Goal: Task Accomplishment & Management: Manage account settings

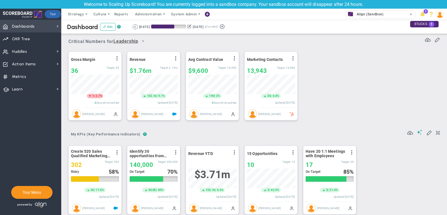
click at [48, 28] on span "Dashboards Dashboards" at bounding box center [30, 26] width 61 height 13
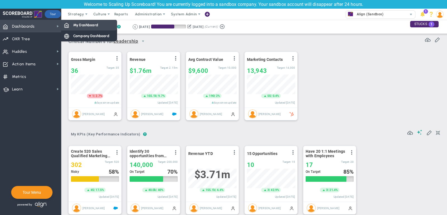
click at [78, 28] on div "My Dashboard" at bounding box center [89, 25] width 56 height 11
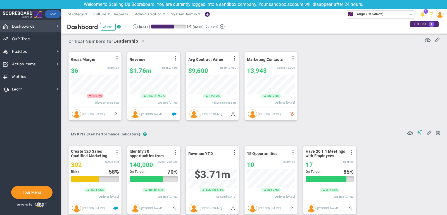
click at [43, 27] on span "Dashboards Dashboards" at bounding box center [30, 26] width 61 height 13
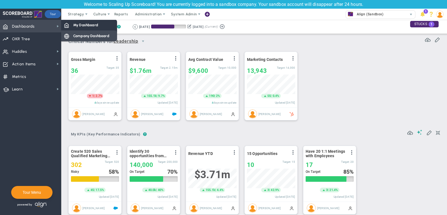
click at [85, 36] on span "Company Dashboard" at bounding box center [91, 35] width 36 height 5
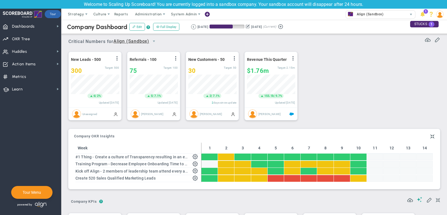
scroll to position [20, 48]
click at [71, 14] on span "Strategy" at bounding box center [76, 14] width 16 height 4
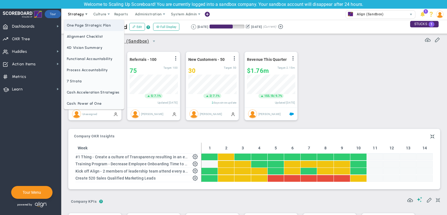
click at [76, 23] on span "One Page Strategic Plan" at bounding box center [94, 25] width 60 height 11
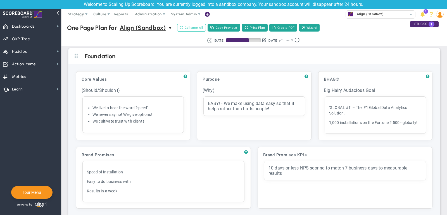
click at [198, 26] on span "Collapse All" at bounding box center [191, 27] width 23 height 5
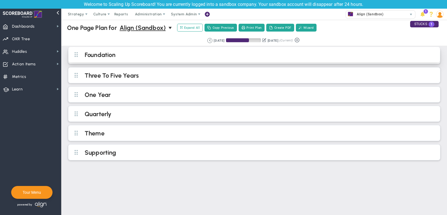
click at [139, 59] on h2 "Foundation" at bounding box center [259, 55] width 348 height 8
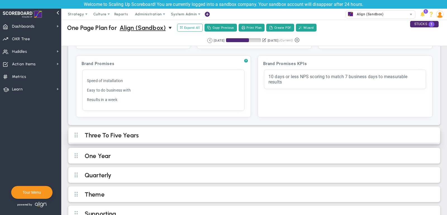
click at [186, 132] on h2 "Three To Five Years" at bounding box center [259, 135] width 348 height 8
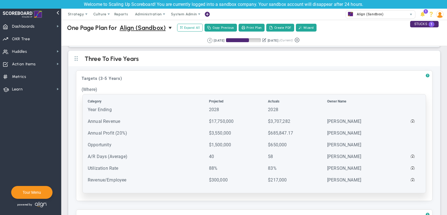
click at [127, 113] on td "Year Ending" at bounding box center [147, 112] width 121 height 11
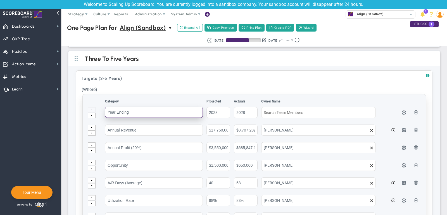
click at [132, 107] on input "Year Ending" at bounding box center [154, 112] width 98 height 11
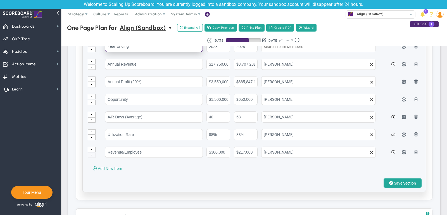
scroll to position [238, 0]
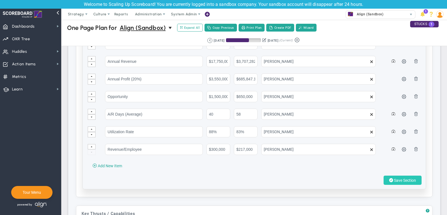
click at [406, 178] on span "Save Section" at bounding box center [405, 180] width 22 height 4
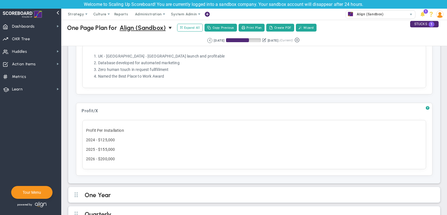
scroll to position [403, 0]
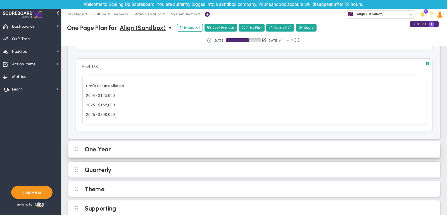
click at [158, 145] on h2 "One Year" at bounding box center [259, 149] width 348 height 8
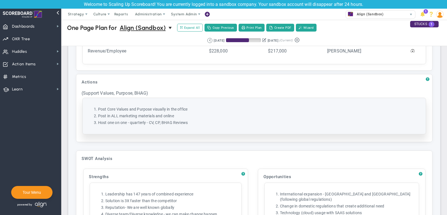
scroll to position [629, 0]
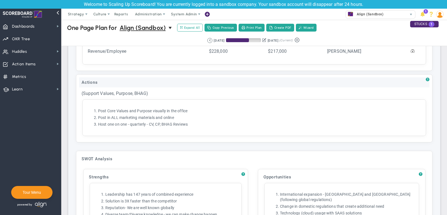
click at [128, 77] on div "Actions" at bounding box center [254, 82] width 350 height 10
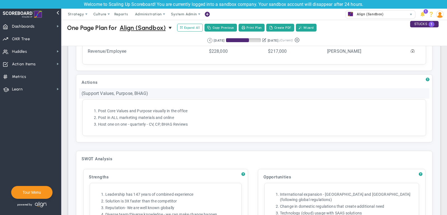
click at [107, 88] on div "(Support Values, Purpose, BHAG)" at bounding box center [254, 93] width 350 height 10
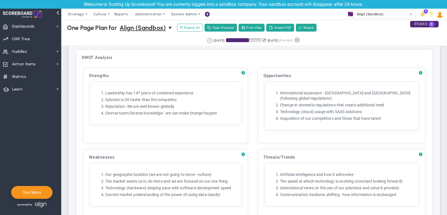
scroll to position [799, 0]
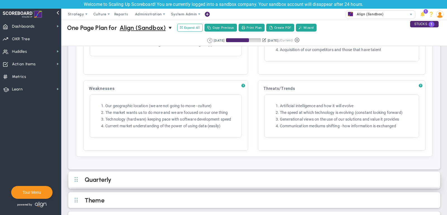
click at [136, 176] on h2 "Quarterly" at bounding box center [259, 180] width 348 height 8
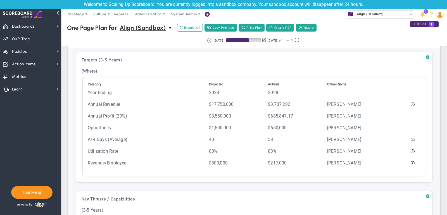
scroll to position [188, 0]
click at [285, 26] on button "Create PDF" at bounding box center [280, 28] width 28 height 8
click at [68, 16] on span "Strategy" at bounding box center [76, 14] width 16 height 4
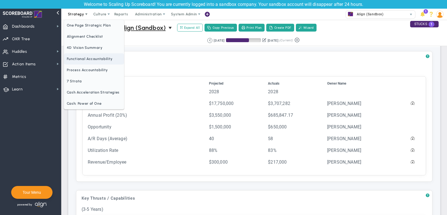
click at [82, 58] on span "Functional Accountability" at bounding box center [94, 58] width 60 height 11
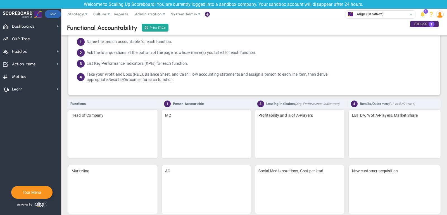
scroll to position [15, 0]
click at [45, 27] on span "Dashboards Dashboards" at bounding box center [30, 26] width 61 height 13
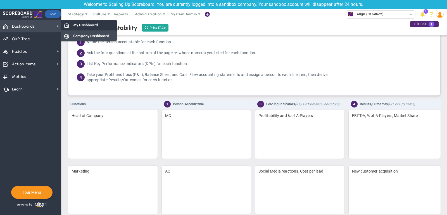
click at [75, 34] on span "Company Dashboard" at bounding box center [91, 35] width 36 height 5
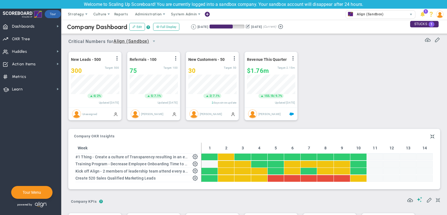
scroll to position [279169, 279140]
click at [76, 17] on span "Strategy" at bounding box center [76, 14] width 25 height 11
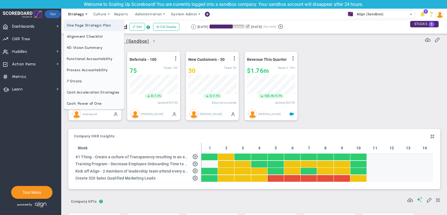
click at [77, 28] on span "One Page Strategic Plan" at bounding box center [94, 25] width 60 height 11
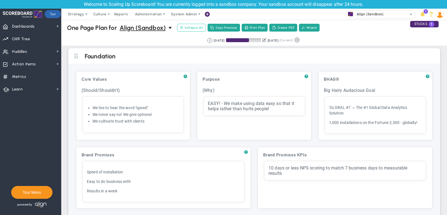
click at [188, 28] on span "Collapse All" at bounding box center [191, 27] width 23 height 5
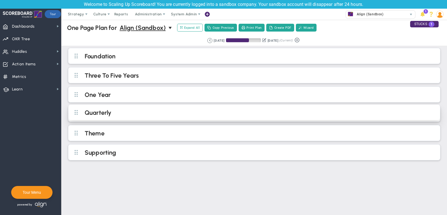
click at [132, 110] on h2 "Quarterly" at bounding box center [259, 113] width 348 height 8
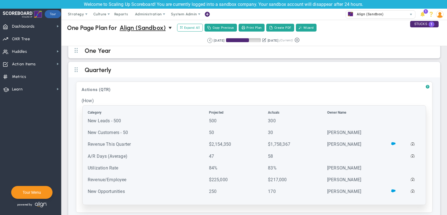
scroll to position [45, 0]
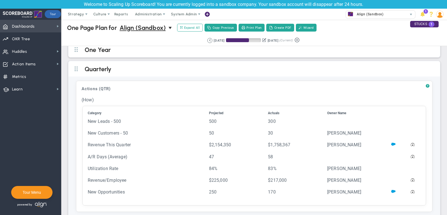
click at [46, 26] on span "Dashboards Dashboards" at bounding box center [30, 26] width 61 height 13
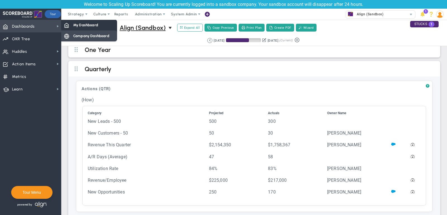
click at [86, 36] on span "Company Dashboard" at bounding box center [91, 35] width 36 height 5
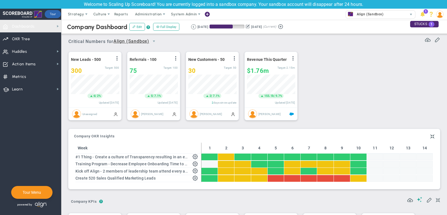
scroll to position [20, 48]
click at [75, 13] on span "Strategy" at bounding box center [76, 14] width 16 height 4
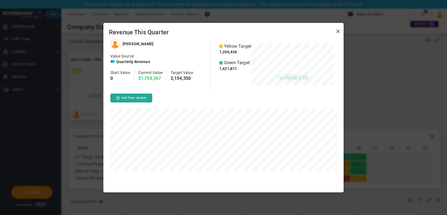
scroll to position [153, 240]
click at [338, 30] on link "Close" at bounding box center [337, 31] width 7 height 7
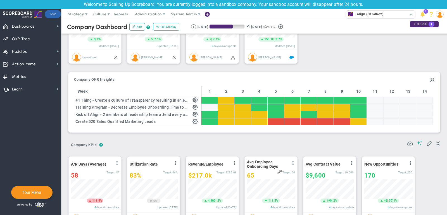
scroll to position [63, 0]
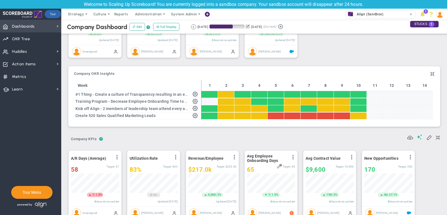
click at [44, 27] on span "Dashboards Dashboards" at bounding box center [30, 26] width 61 height 13
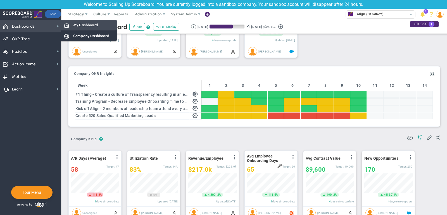
click at [74, 24] on span "My Dashboard" at bounding box center [85, 24] width 25 height 5
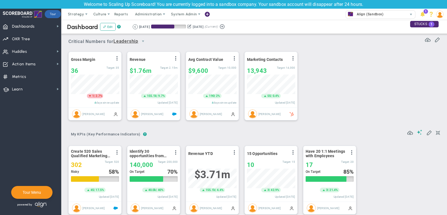
scroll to position [20, 48]
click at [144, 42] on span "select" at bounding box center [143, 41] width 4 height 4
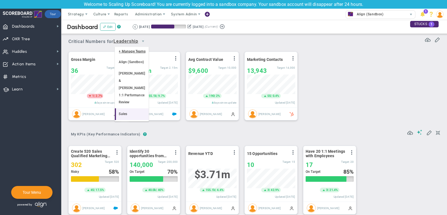
click at [132, 108] on li "Sales" at bounding box center [132, 114] width 34 height 12
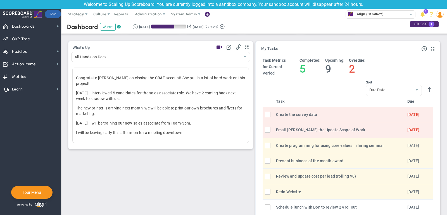
scroll to position [188, 0]
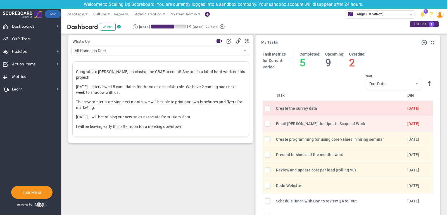
click at [268, 106] on span at bounding box center [268, 109] width 6 height 6
click at [266, 107] on input "checkbox" at bounding box center [269, 110] width 6 height 6
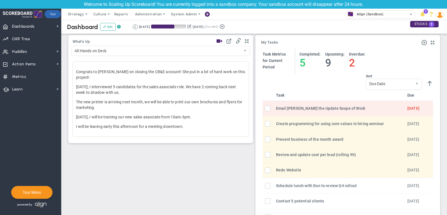
scroll to position [20, 48]
click at [39, 37] on span "Priorities Projects OKR Tree Priorities Projects OKRs" at bounding box center [30, 38] width 61 height 13
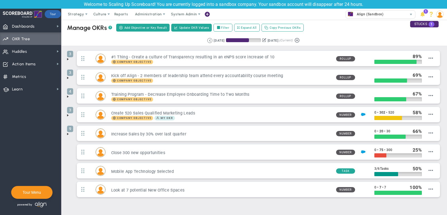
click at [68, 58] on span at bounding box center [68, 59] width 4 height 4
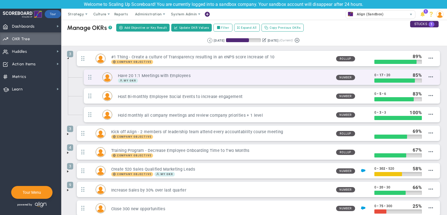
click at [245, 78] on div "My OKR" at bounding box center [225, 80] width 214 height 4
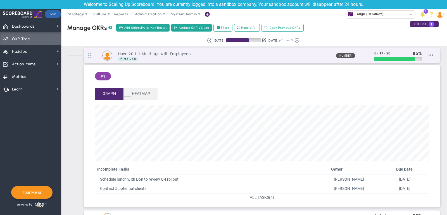
scroll to position [35, 0]
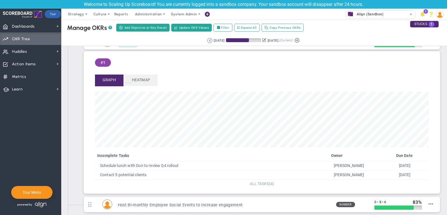
click at [258, 181] on span "ALL TASKS" at bounding box center [259, 183] width 19 height 4
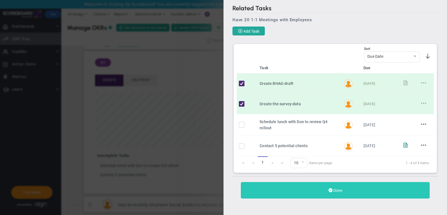
click at [323, 186] on button "Done" at bounding box center [335, 190] width 189 height 16
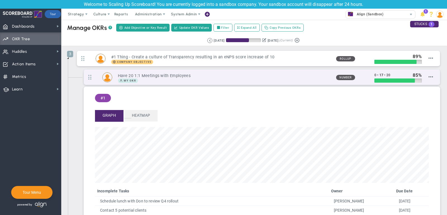
click at [181, 76] on h3 "Have 20 1:1 Meetings with Employees" at bounding box center [225, 75] width 214 height 5
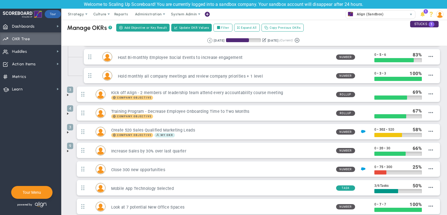
scroll to position [43, 0]
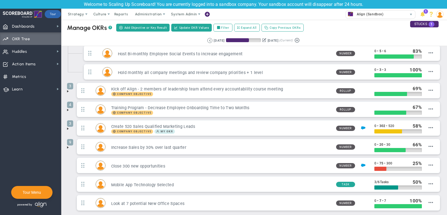
click at [67, 145] on span at bounding box center [68, 147] width 4 height 4
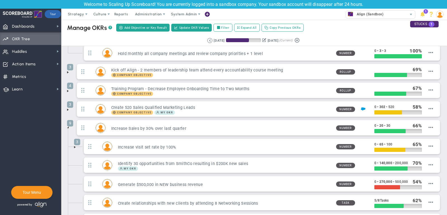
scroll to position [61, 0]
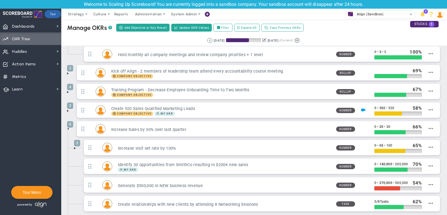
click at [75, 146] on span at bounding box center [75, 148] width 4 height 4
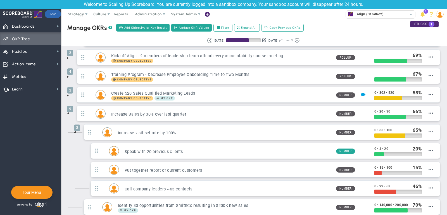
scroll to position [76, 0]
click at [219, 28] on label "Filter" at bounding box center [222, 28] width 19 height 8
click at [219, 28] on input "Filter" at bounding box center [219, 28] width 4 height 4
checkbox input "true"
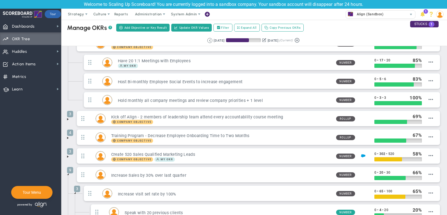
scroll to position [0, 0]
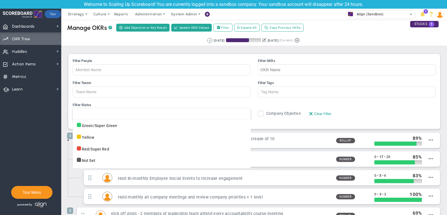
click at [101, 112] on div at bounding box center [162, 113] width 178 height 11
click at [85, 112] on input "Filter Status Green/Super Green Yellow Red/Super Red Not Set" at bounding box center [79, 114] width 13 height 11
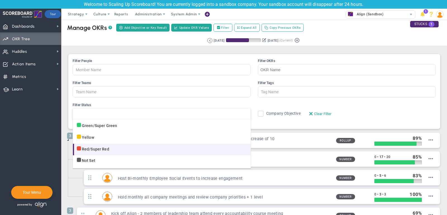
click at [100, 145] on li "Red/Super Red" at bounding box center [162, 150] width 178 height 12
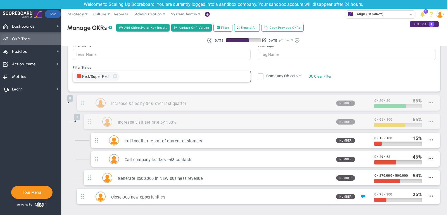
scroll to position [50, 0]
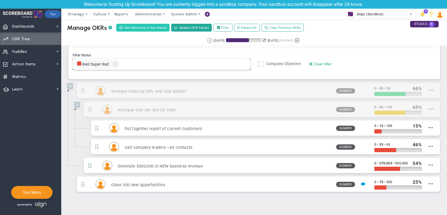
click at [155, 27] on span "Add Objective or Key Result" at bounding box center [145, 27] width 43 height 5
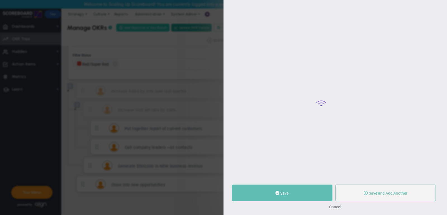
type input "0"
radio input "true"
type input "[PERSON_NAME]"
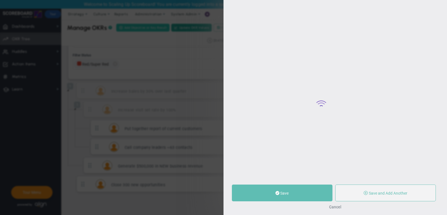
type input "0"
radio input "true"
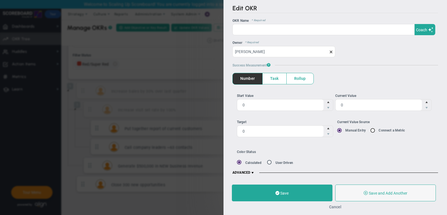
click at [336, 207] on button "Cancel" at bounding box center [335, 207] width 12 height 4
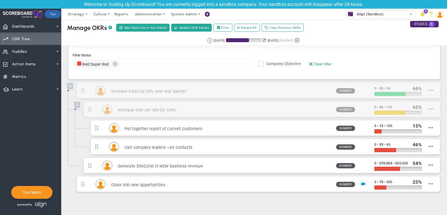
click at [115, 63] on span "delete" at bounding box center [115, 64] width 6 height 9
type input "Status Color"
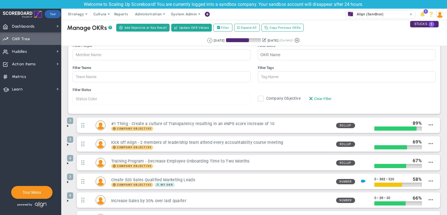
scroll to position [16, 0]
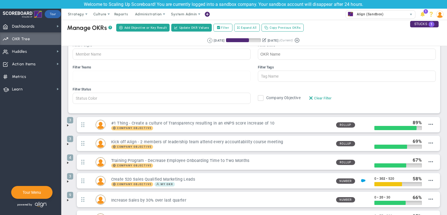
click at [100, 73] on div at bounding box center [162, 76] width 178 height 11
click at [100, 73] on input "Filter Teams All Hands on Deck Leadership Mark & Hannah 1:1 Performance Review …" at bounding box center [90, 76] width 34 height 11
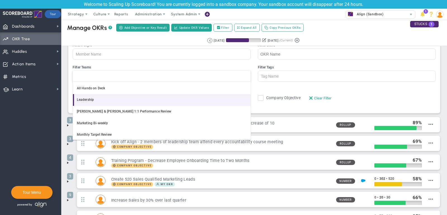
click at [101, 102] on li "Leadership" at bounding box center [162, 100] width 178 height 12
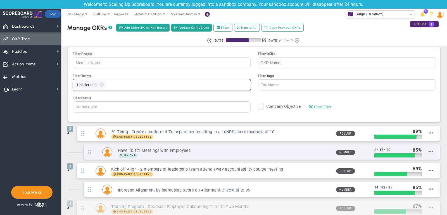
scroll to position [0, 0]
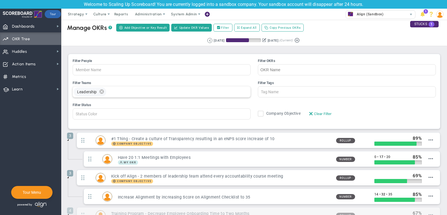
click at [101, 90] on span "delete" at bounding box center [102, 91] width 6 height 9
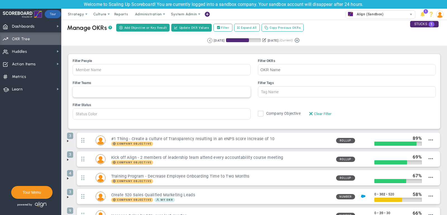
type input "Team Name"
click at [99, 69] on div at bounding box center [162, 69] width 178 height 11
click at [85, 69] on input "Filter People Hannah Dogru James Miller Jane Wilson Katie Williams Lisa Jenkins…" at bounding box center [79, 69] width 13 height 11
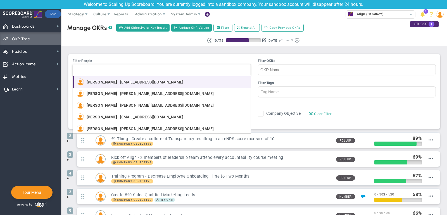
click at [104, 82] on span "[PERSON_NAME]" at bounding box center [102, 82] width 31 height 4
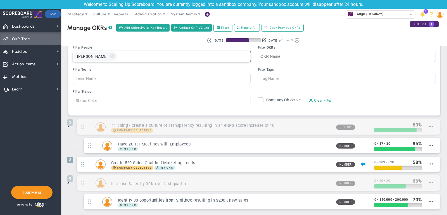
scroll to position [10, 0]
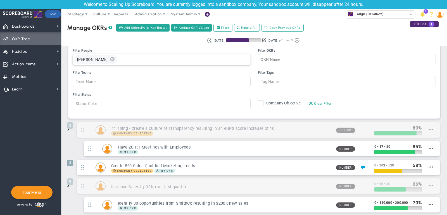
click at [109, 56] on span "delete" at bounding box center [112, 59] width 6 height 9
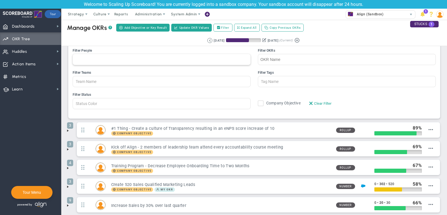
scroll to position [0, 0]
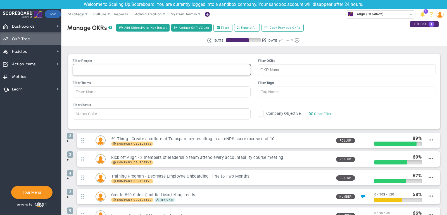
type input "Member Name"
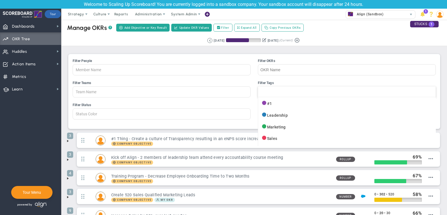
click at [273, 91] on div at bounding box center [347, 91] width 178 height 11
click at [271, 91] on input "Filter Tags #1 Leadership Marketing Sales" at bounding box center [264, 92] width 13 height 11
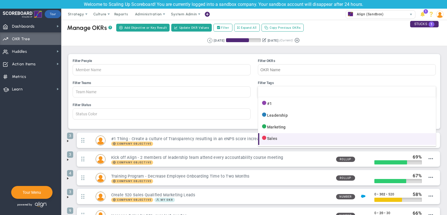
click at [279, 136] on li "Sales" at bounding box center [347, 139] width 178 height 12
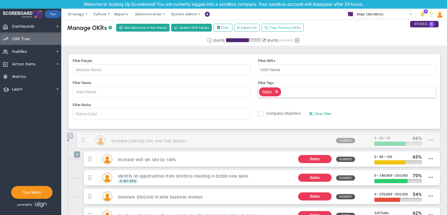
click at [277, 89] on span "delete" at bounding box center [276, 91] width 6 height 9
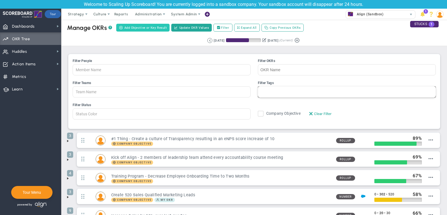
type input "Tag Name"
click at [136, 27] on span "Add Objective or Key Result" at bounding box center [145, 27] width 43 height 5
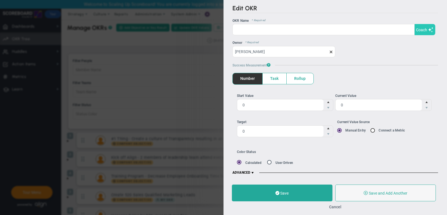
click at [422, 34] on button "Coach" at bounding box center [424, 29] width 21 height 11
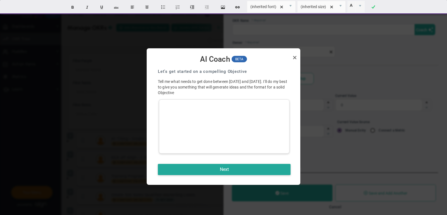
click at [201, 122] on div at bounding box center [224, 126] width 130 height 54
click at [181, 166] on button "Next" at bounding box center [224, 169] width 133 height 11
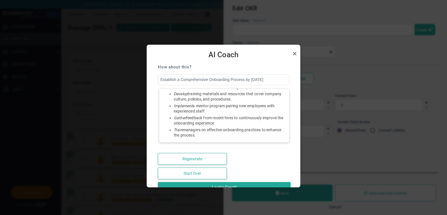
scroll to position [29, 0]
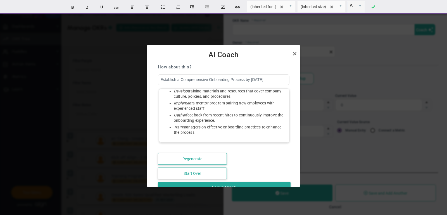
click at [227, 125] on li "Train managers on effective onboarding practices to enhance the process." at bounding box center [230, 130] width 112 height 11
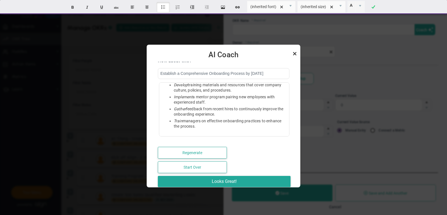
click at [295, 52] on link "Close" at bounding box center [294, 53] width 7 height 7
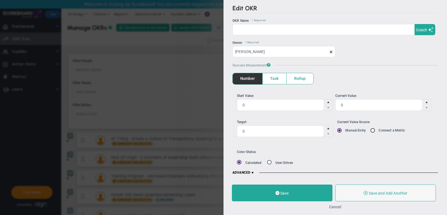
click at [338, 205] on button "Cancel" at bounding box center [335, 207] width 12 height 4
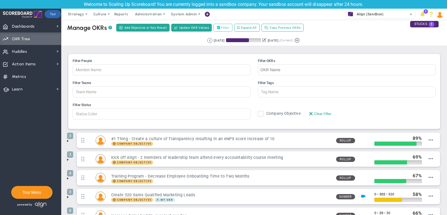
click at [224, 28] on label "Filter" at bounding box center [222, 28] width 19 height 8
click at [221, 28] on input "Filter" at bounding box center [219, 28] width 4 height 4
checkbox input "false"
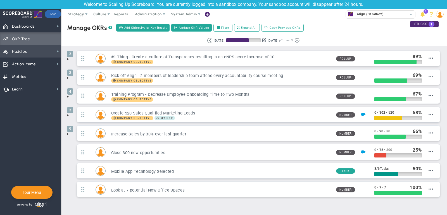
click at [21, 48] on span "Huddles" at bounding box center [19, 52] width 15 height 12
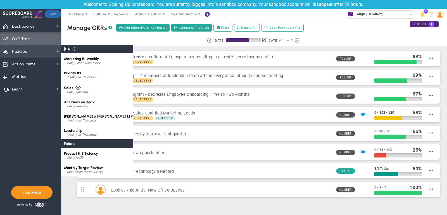
click at [35, 52] on span "Huddles Huddles" at bounding box center [30, 51] width 61 height 13
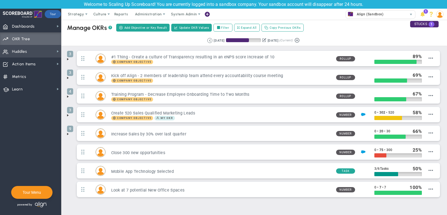
click at [35, 52] on span "Huddles Huddles" at bounding box center [30, 51] width 61 height 13
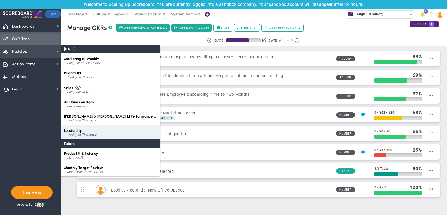
click at [80, 128] on div "Leadership Weekly on Thursdays" at bounding box center [110, 132] width 99 height 14
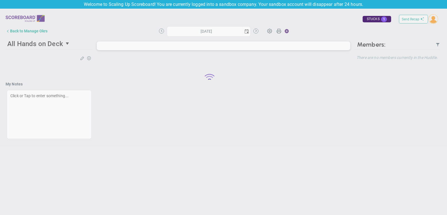
type input "Thursday, September 18, 2025"
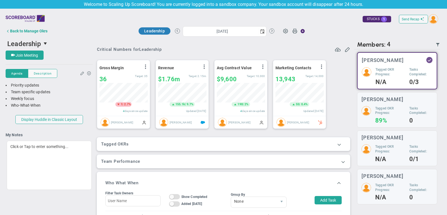
scroll to position [20, 48]
click at [32, 54] on span "Join Meeting" at bounding box center [27, 55] width 22 height 4
click at [340, 146] on span at bounding box center [339, 145] width 6 height 6
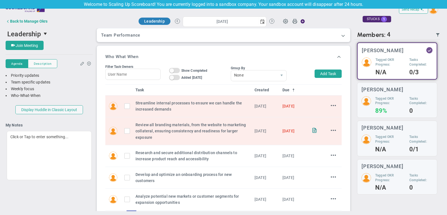
scroll to position [159, 0]
click at [335, 73] on button "Add Task" at bounding box center [327, 73] width 27 height 8
type input "[PERSON_NAME]"
type input "9/25/2025"
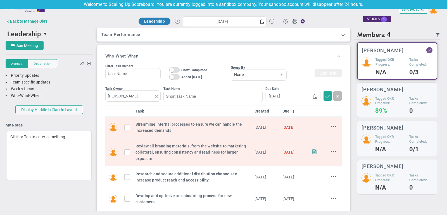
click at [156, 94] on span at bounding box center [156, 96] width 4 height 4
click at [138, 95] on input "text" at bounding box center [132, 95] width 55 height 11
click at [144, 106] on div "[PERSON_NAME]" at bounding box center [136, 107] width 34 height 7
type input "[PERSON_NAME]"
click at [174, 96] on input at bounding box center [212, 96] width 99 height 11
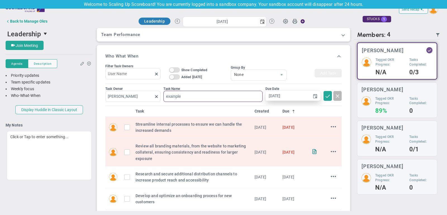
type input "example"
click at [296, 93] on input "9/25/2025" at bounding box center [288, 96] width 44 height 10
click at [315, 94] on span "select" at bounding box center [315, 96] width 4 height 4
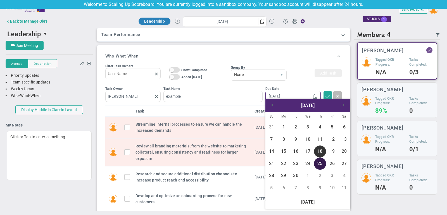
click at [322, 165] on link "25" at bounding box center [320, 163] width 12 height 12
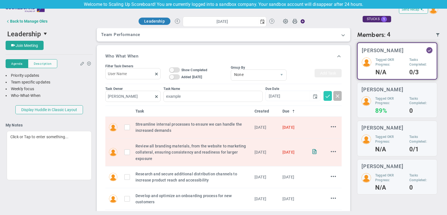
click at [328, 93] on span at bounding box center [328, 96] width 6 height 6
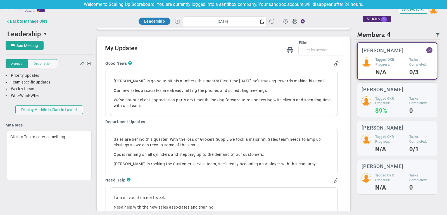
scroll to position [356, 0]
click at [261, 20] on span "select" at bounding box center [262, 21] width 4 height 4
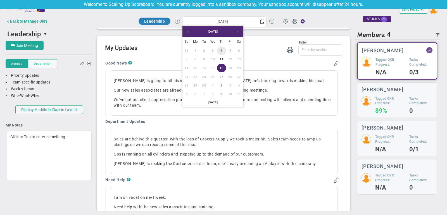
click at [222, 50] on link "4" at bounding box center [221, 50] width 9 height 9
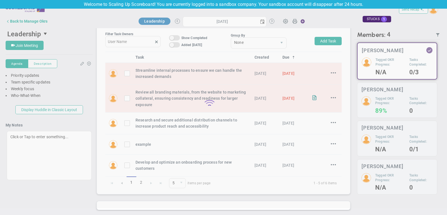
type input "Thursday, September 4, 2025"
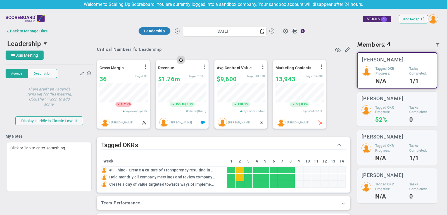
scroll to position [20, 48]
click at [413, 16] on button "Send Recap" at bounding box center [413, 19] width 29 height 9
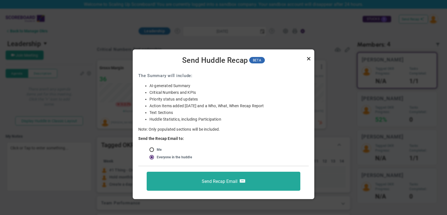
click at [308, 57] on link "Close" at bounding box center [308, 58] width 7 height 7
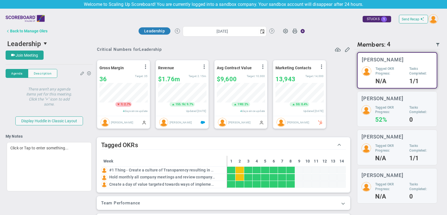
click at [45, 30] on div "Back to Manage Okrs" at bounding box center [28, 31] width 37 height 4
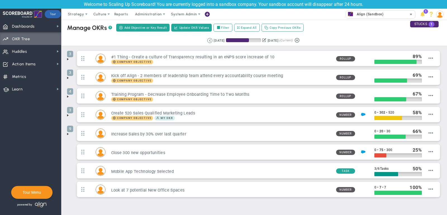
click at [398, 12] on div "Align (Sandbox)" at bounding box center [376, 14] width 61 height 7
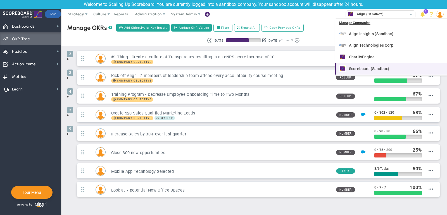
click at [383, 64] on li "Scoreboard (Sandbox)" at bounding box center [391, 69] width 112 height 12
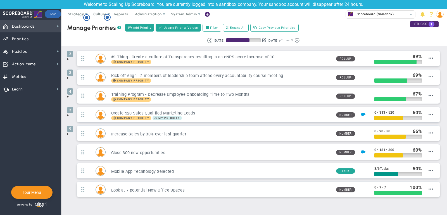
click at [32, 27] on span "Dashboards" at bounding box center [23, 27] width 23 height 12
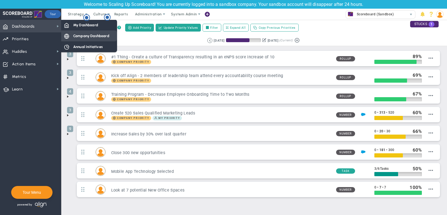
click at [90, 35] on span "Company Dashboard" at bounding box center [91, 35] width 36 height 5
